Goal: Find specific page/section: Find specific page/section

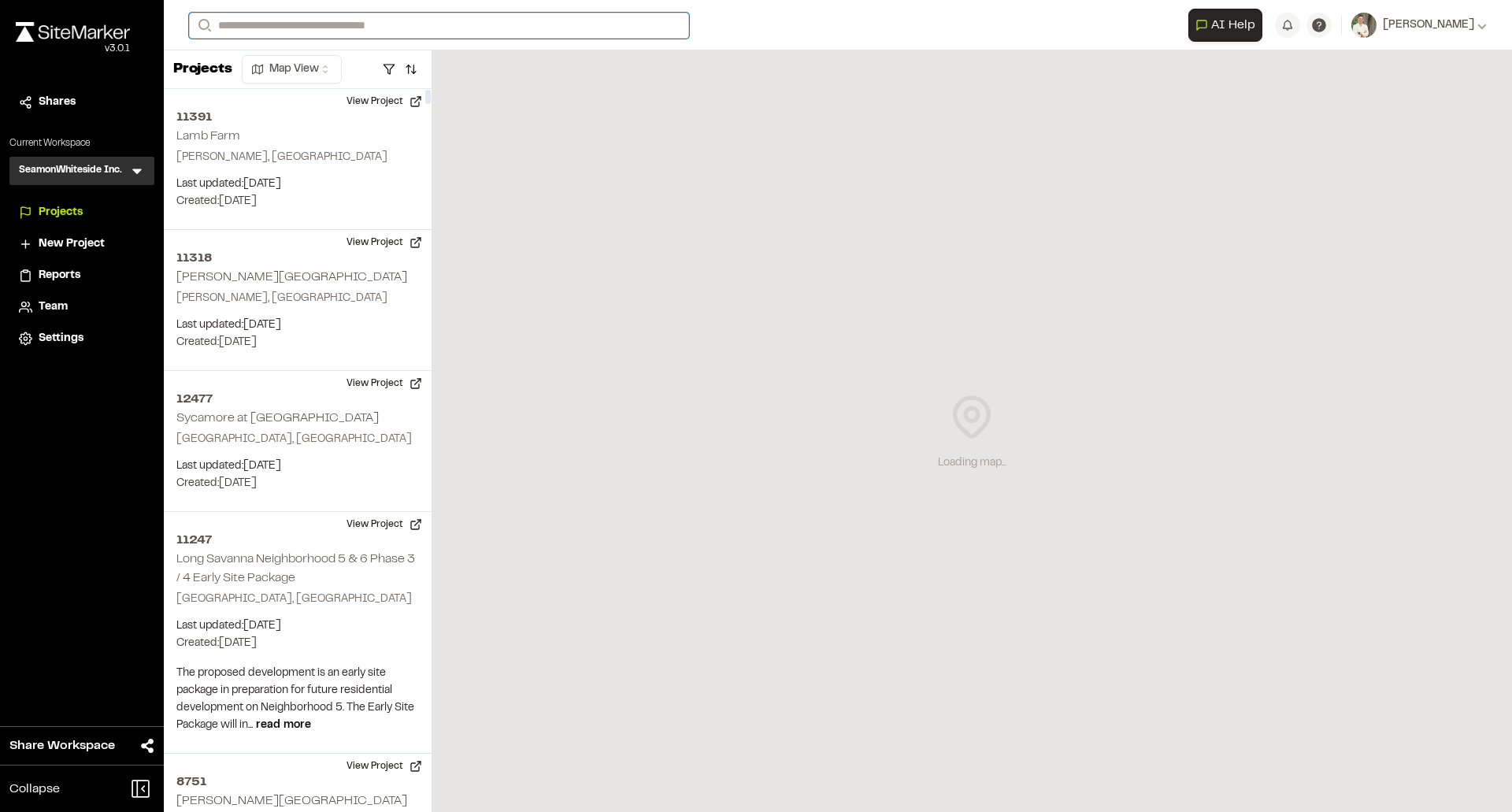
click at [267, 24] on input "Search" at bounding box center [439, 26] width 500 height 26
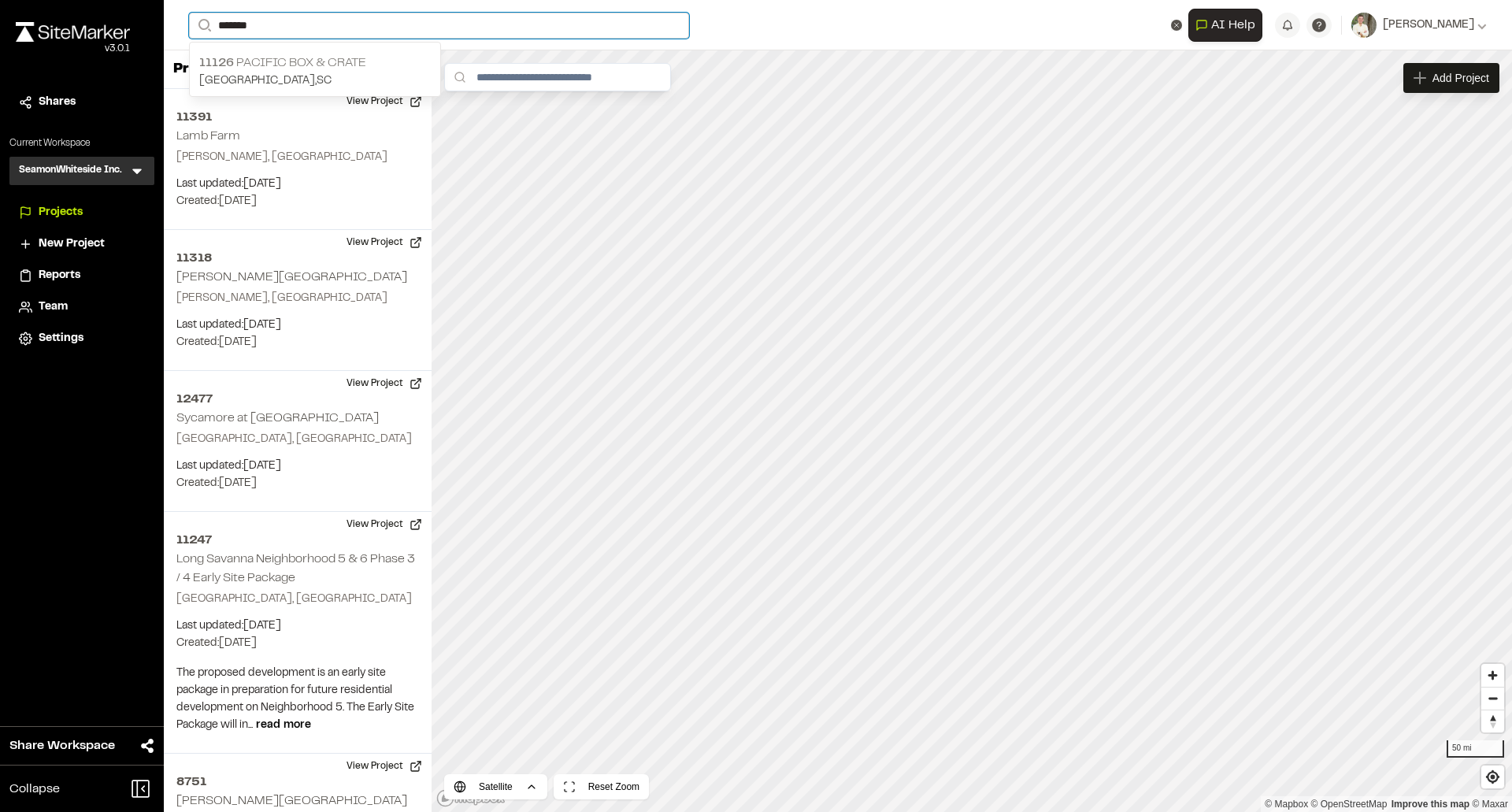
type input "*******"
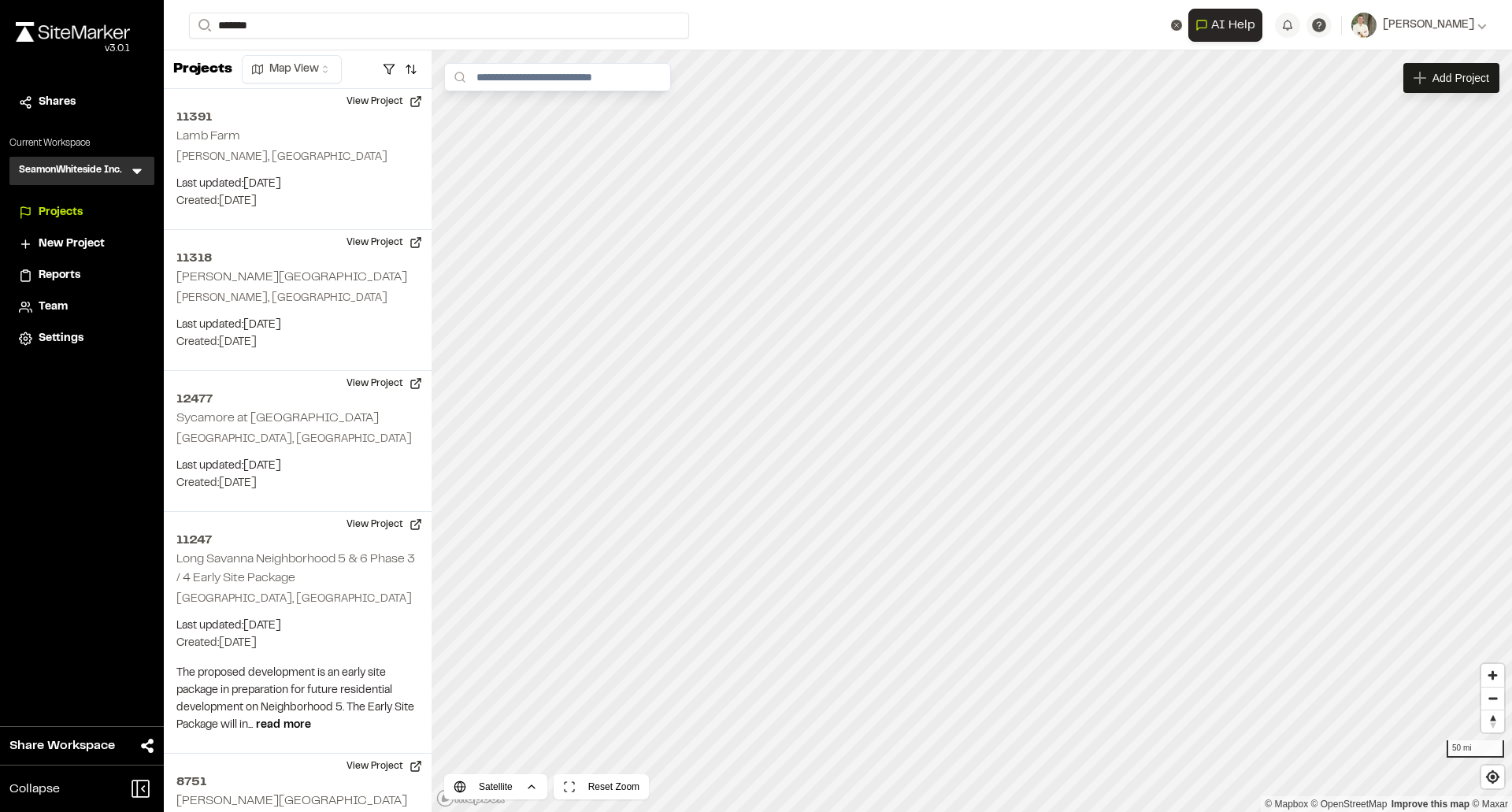
click at [354, 53] on p "11126 Pacific Box & Crate" at bounding box center [314, 62] width 231 height 19
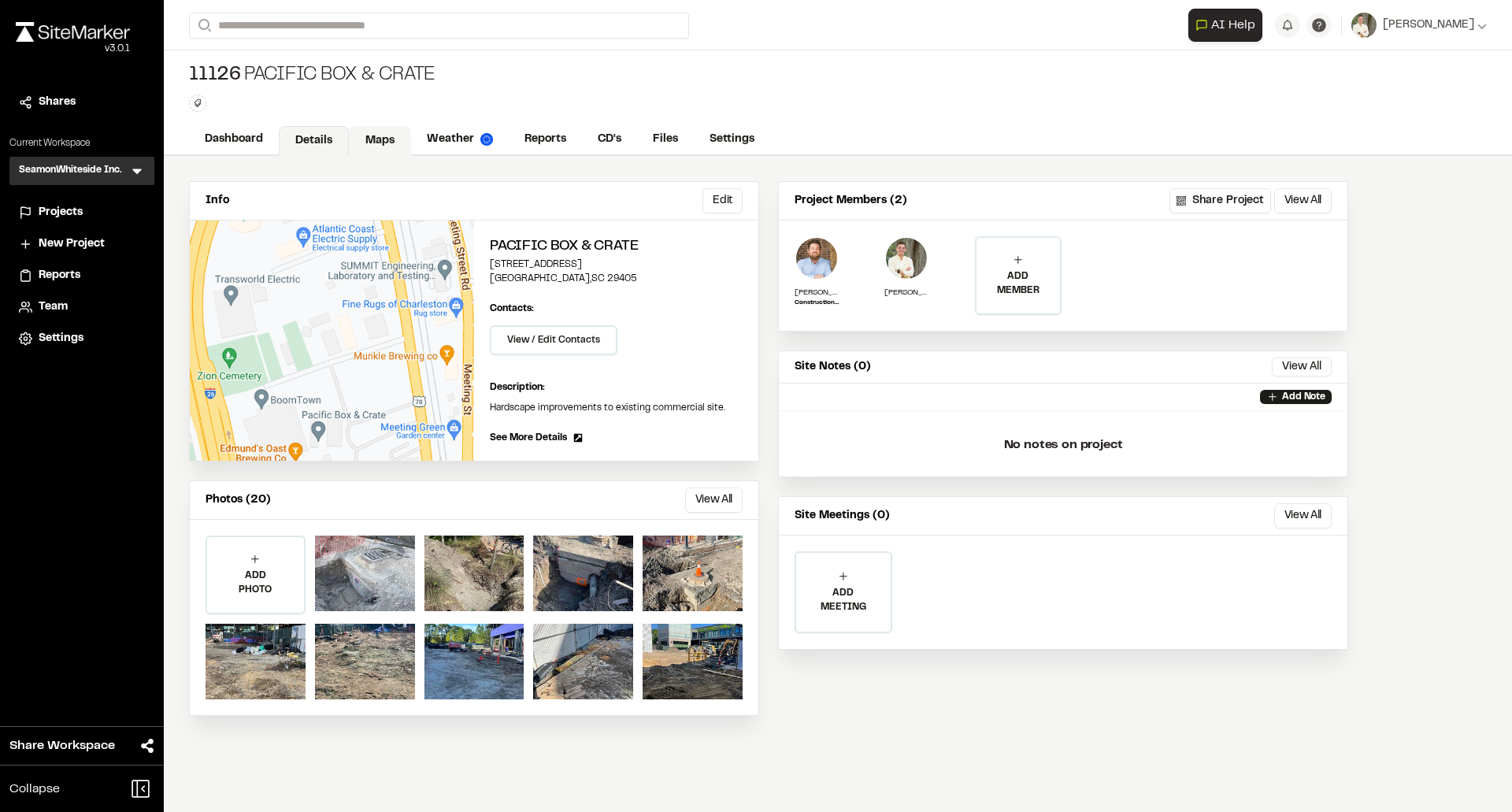
click at [376, 139] on link "Maps" at bounding box center [379, 140] width 62 height 30
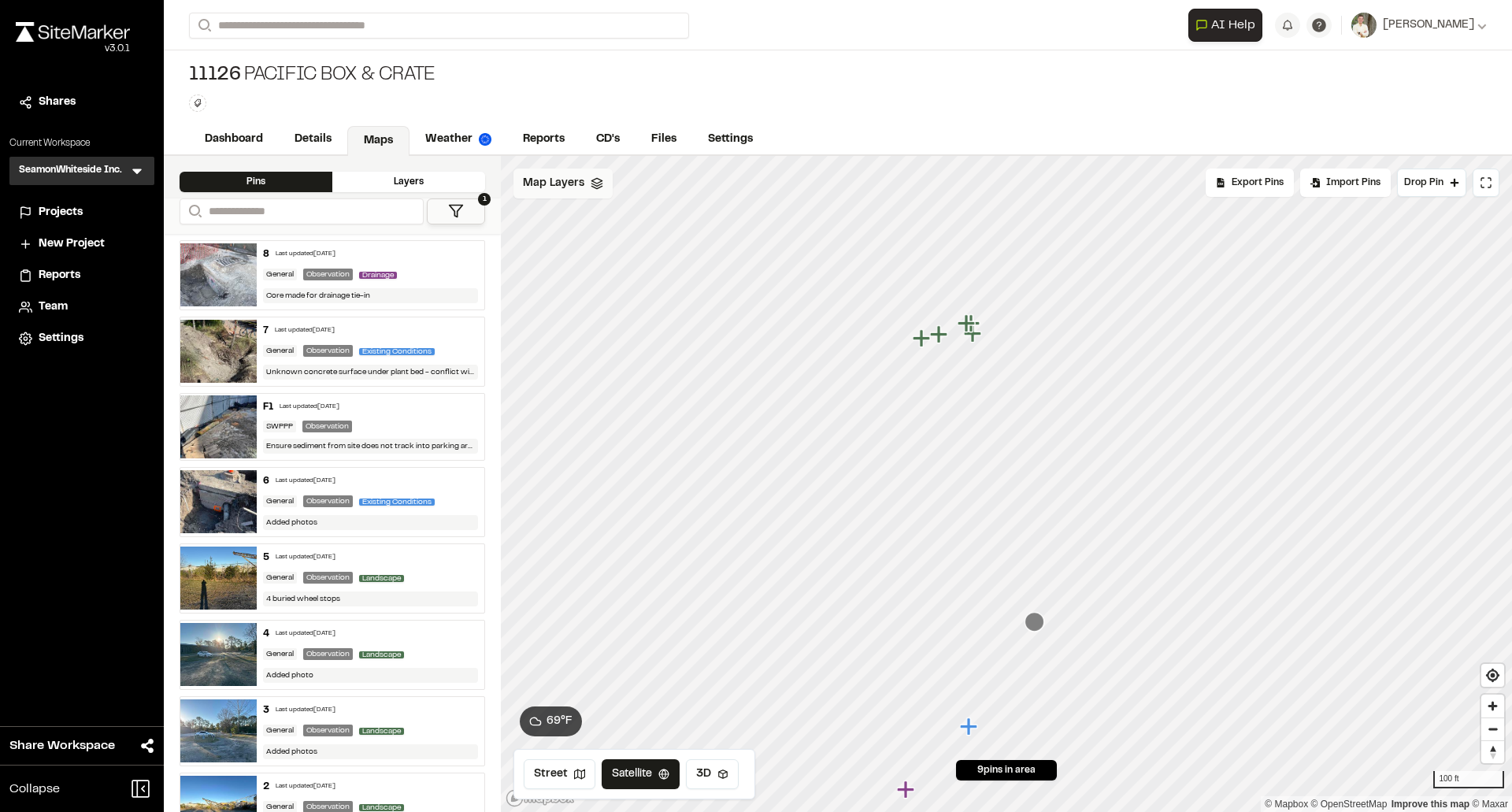
click at [555, 181] on span "Map Layers" at bounding box center [553, 184] width 61 height 18
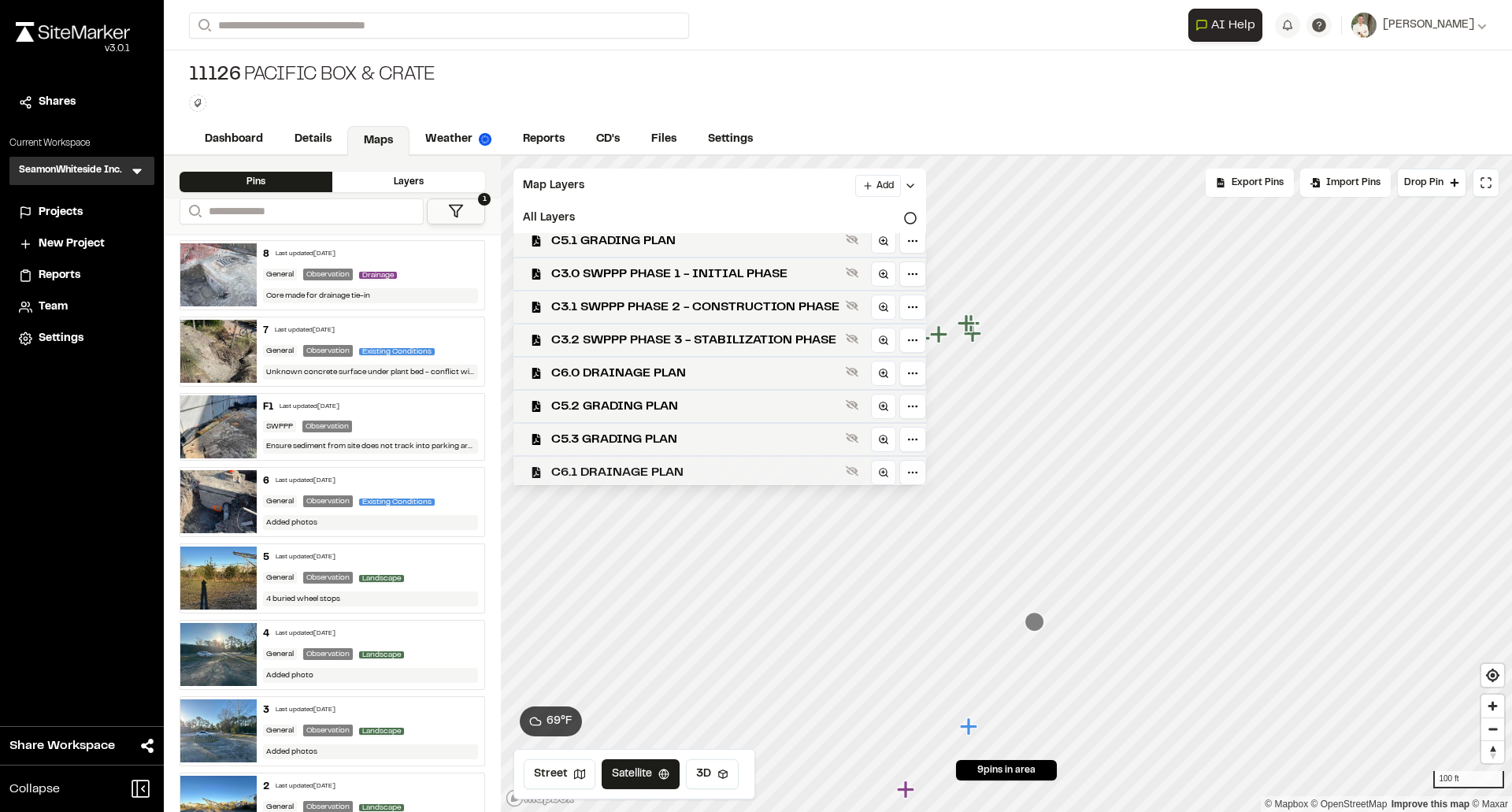
scroll to position [178, 0]
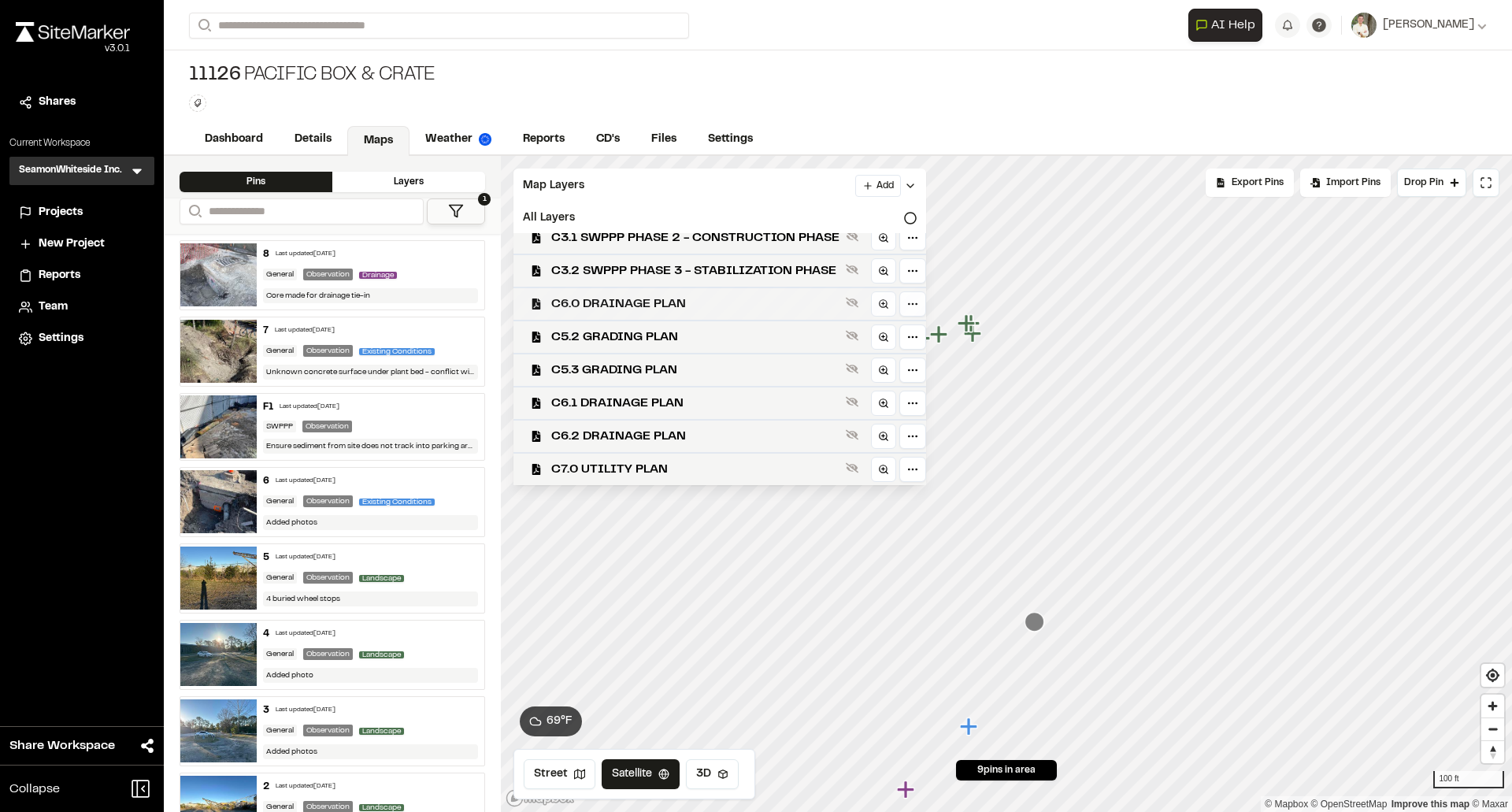
click at [768, 304] on span "C6.0 DRAINAGE PLAN" at bounding box center [695, 304] width 288 height 19
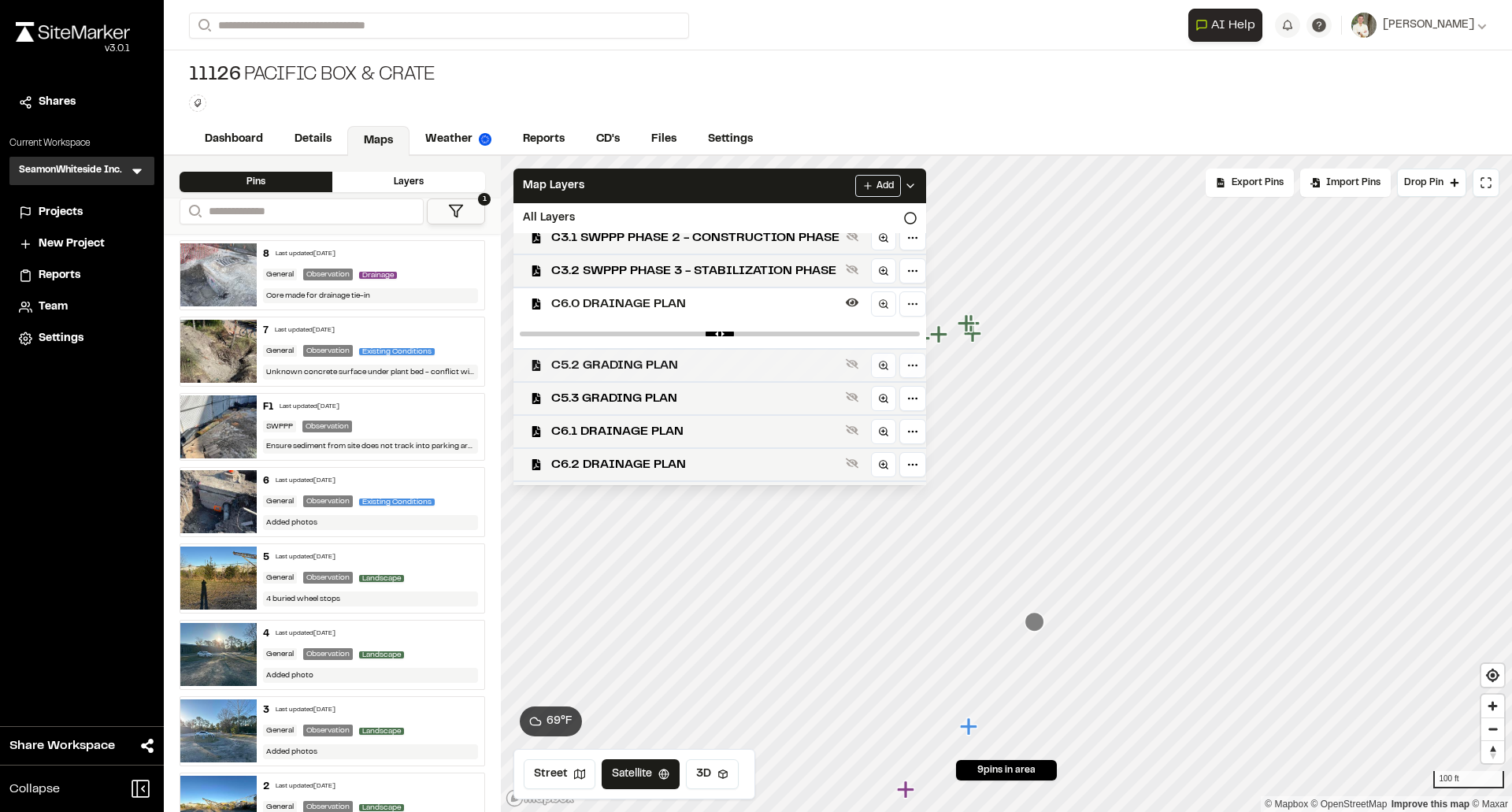
click at [739, 368] on span "C5.2 GRADING PLAN" at bounding box center [695, 365] width 288 height 19
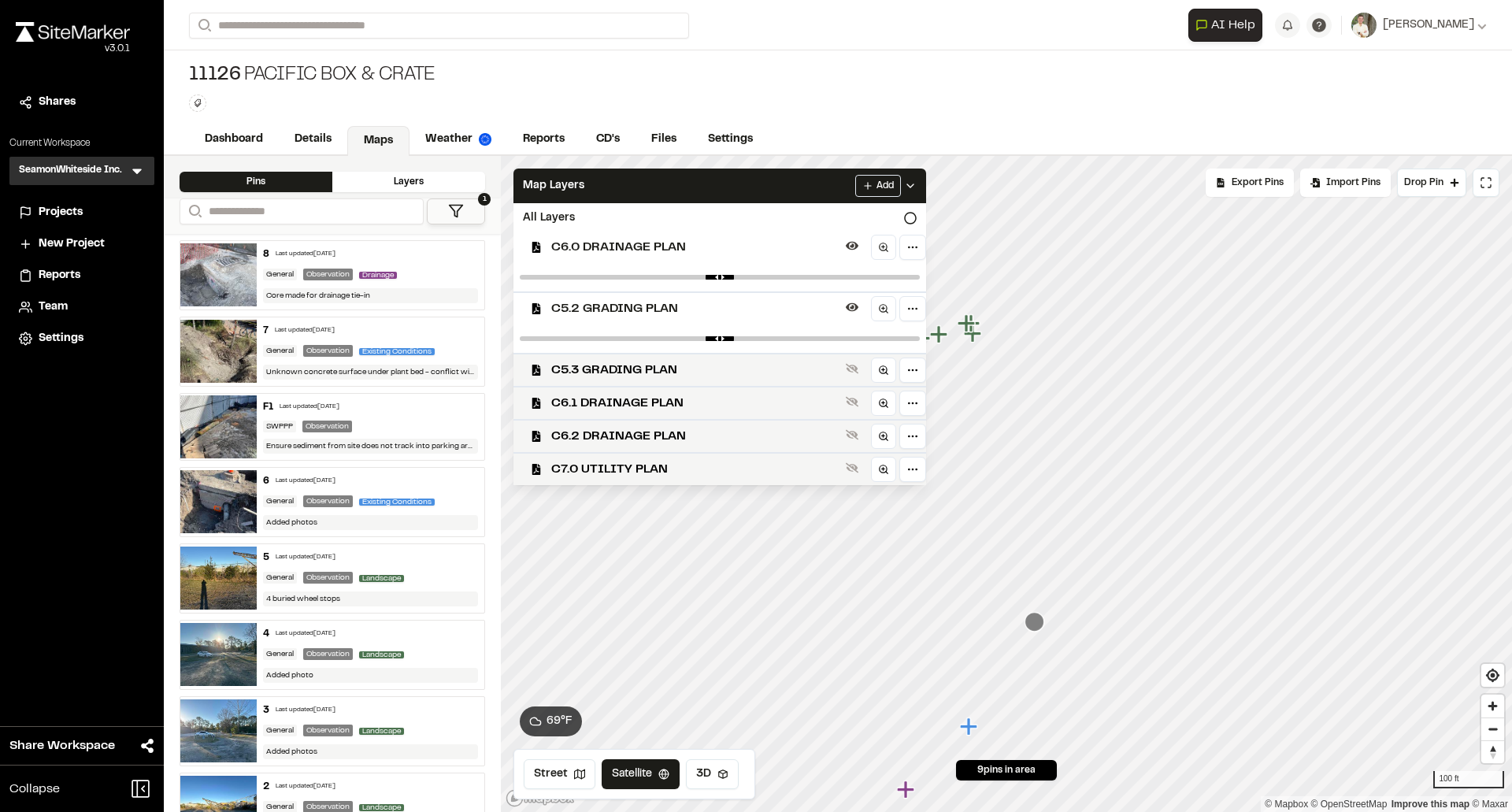
click at [744, 305] on span "C5.2 GRADING PLAN" at bounding box center [695, 309] width 288 height 19
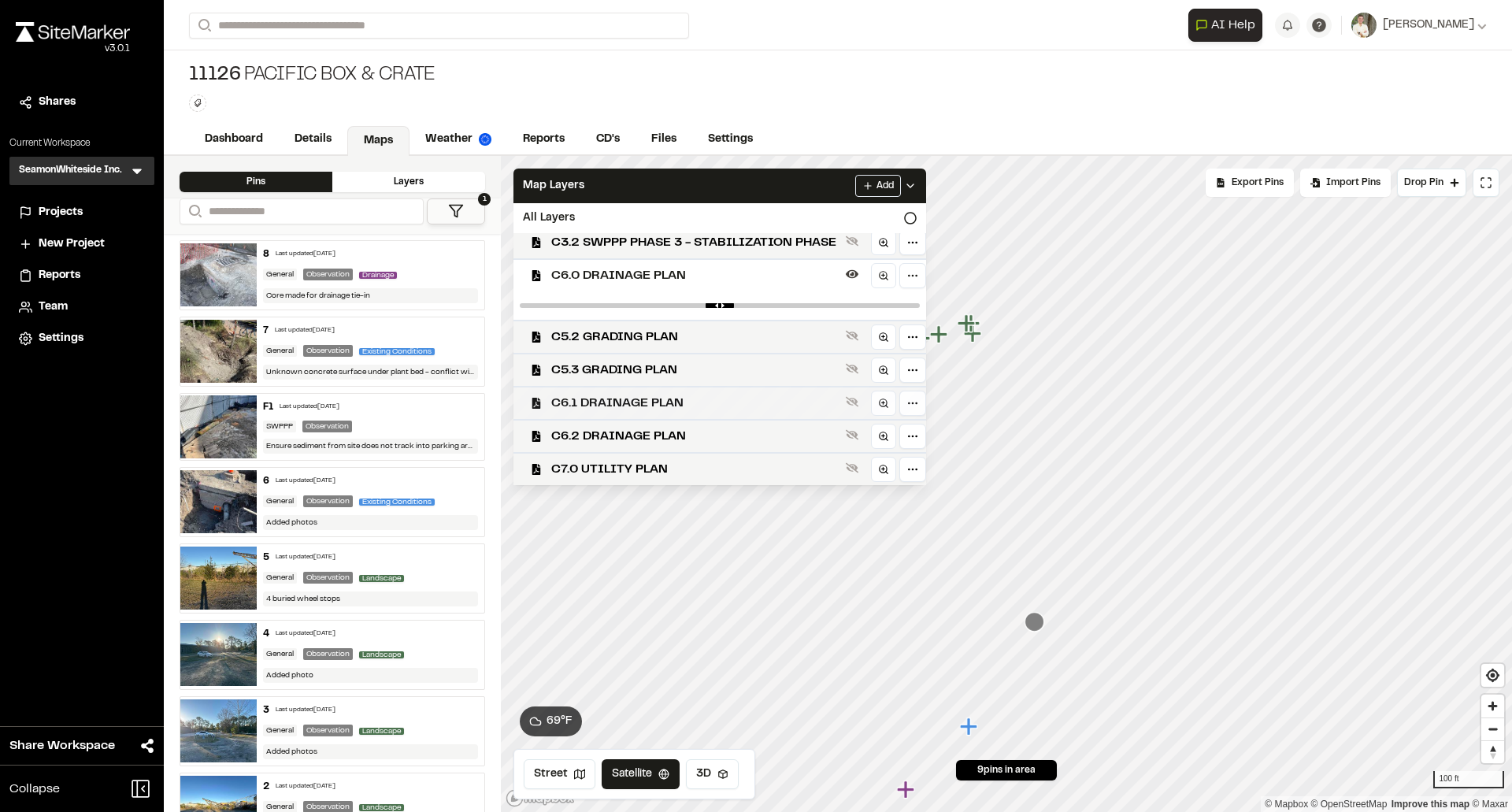
click at [715, 394] on span "C6.1 DRAINAGE PLAN" at bounding box center [695, 403] width 288 height 19
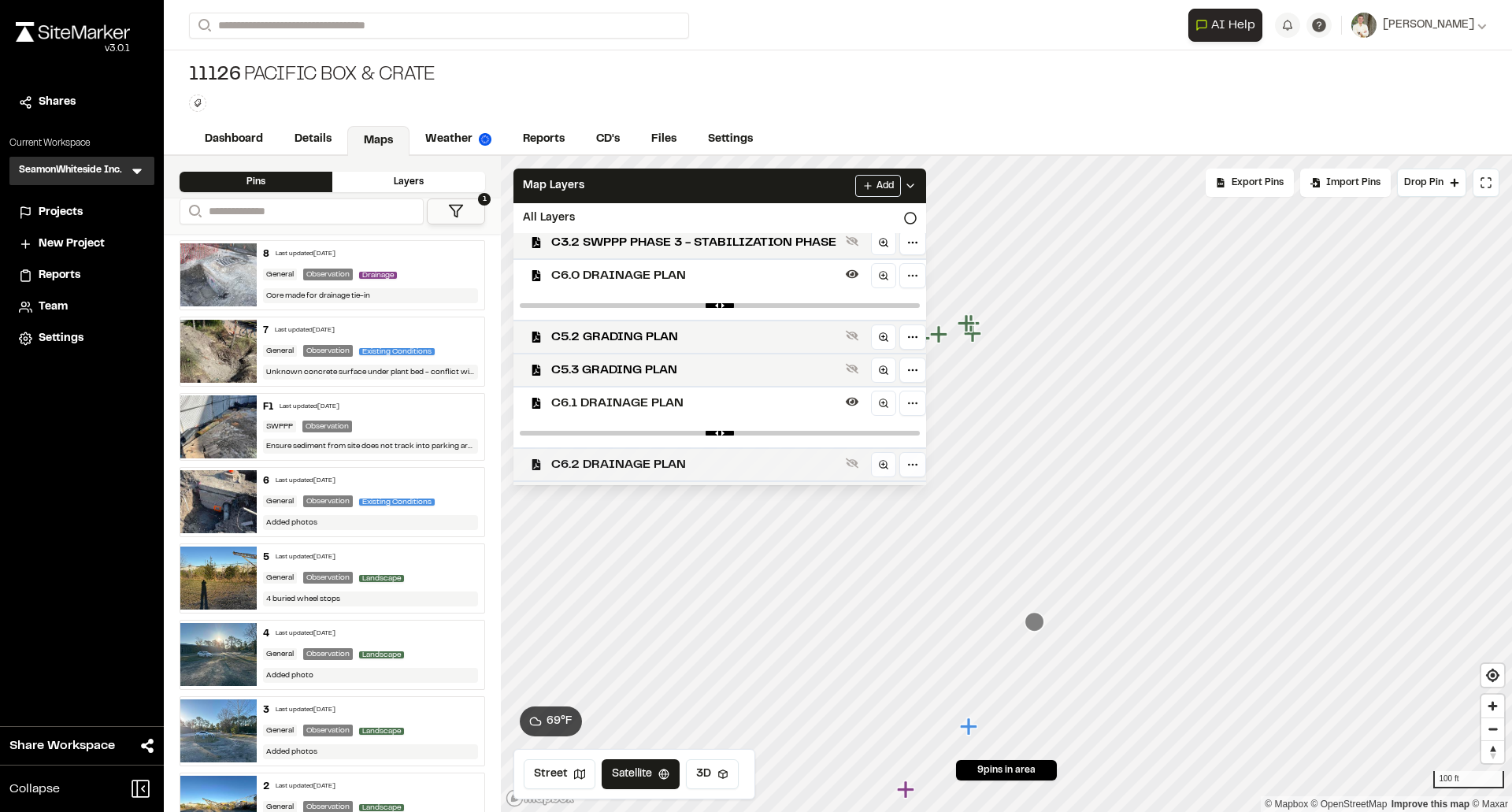
scroll to position [234, 0]
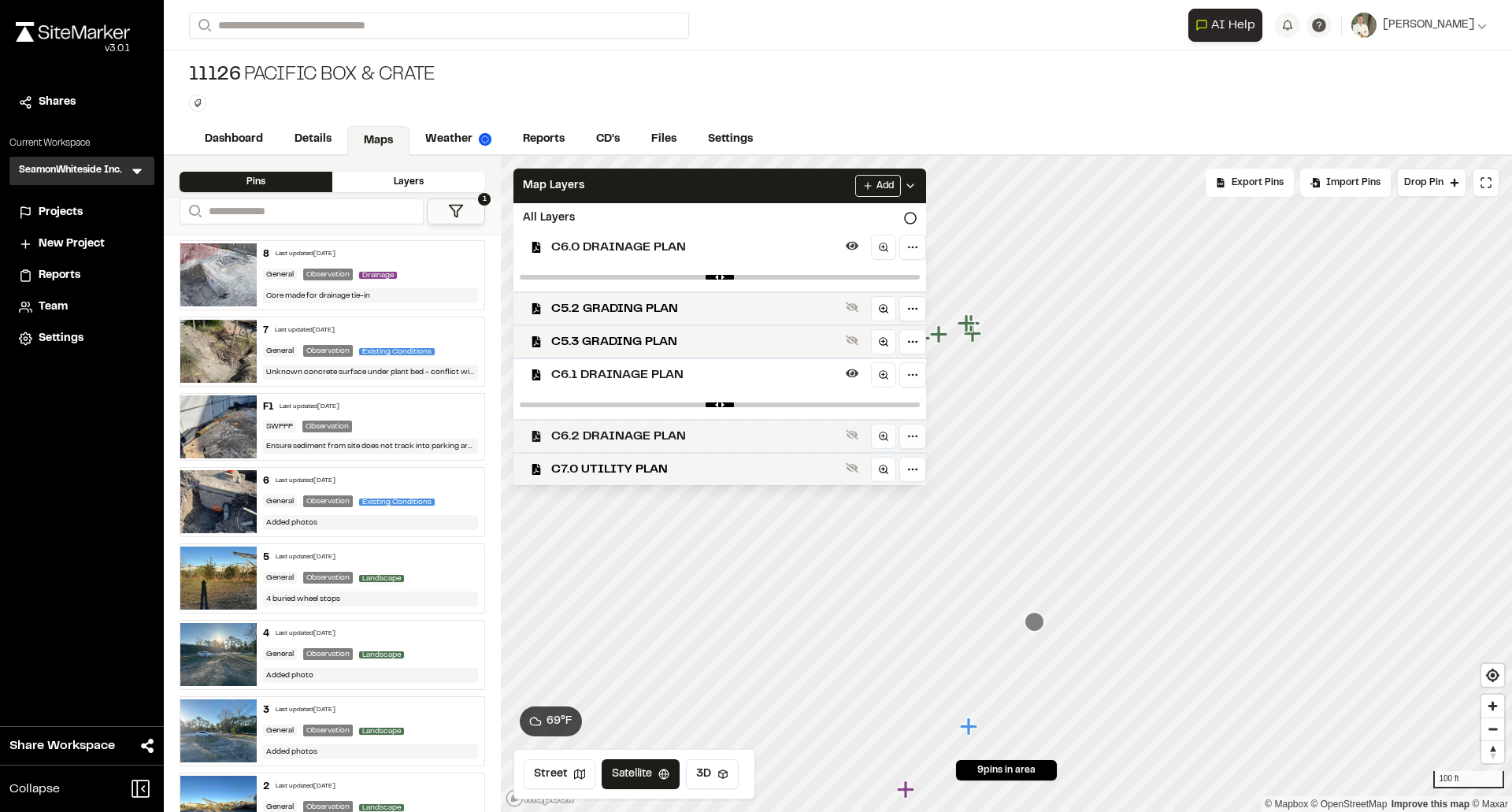
click at [712, 434] on span "C6.2 DRAINAGE PLAN" at bounding box center [695, 436] width 288 height 19
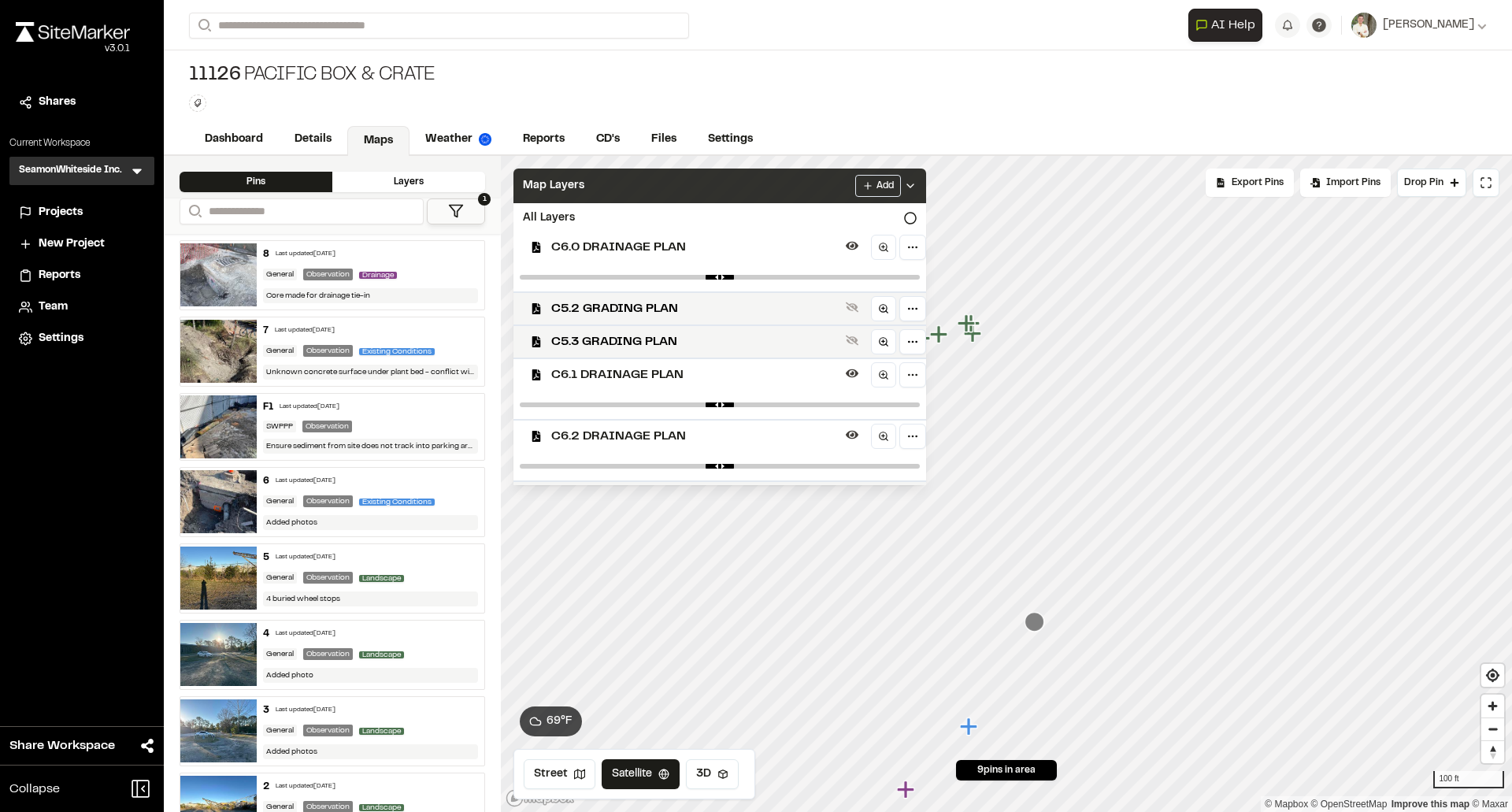
click at [917, 186] on icon at bounding box center [911, 186] width 13 height 13
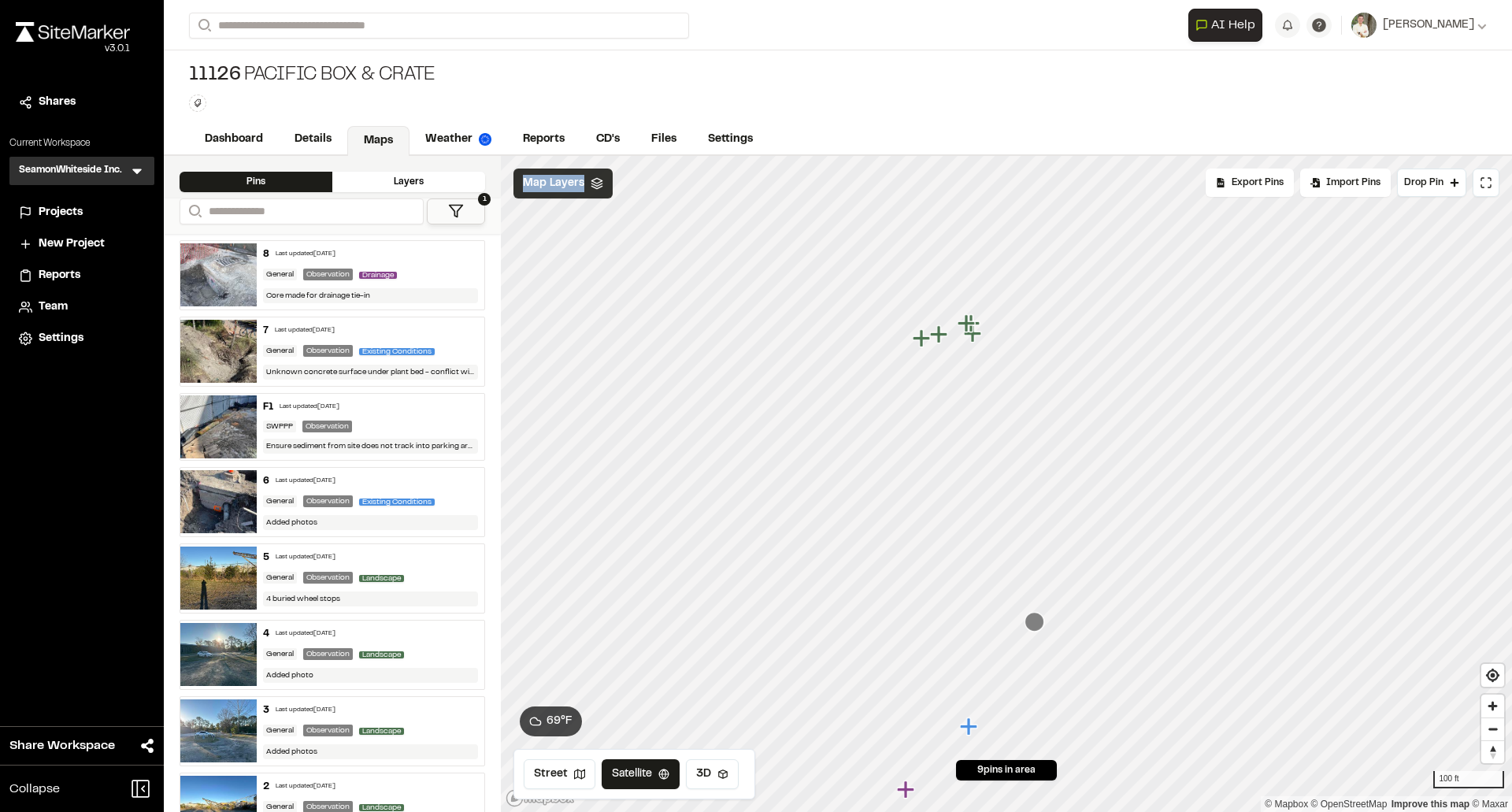
scroll to position [0, 0]
click at [1016, 404] on icon "Map marker" at bounding box center [1017, 402] width 18 height 18
click at [1121, 424] on icon "Map marker" at bounding box center [1116, 419] width 19 height 19
